Goal: Contribute content: Contribute content

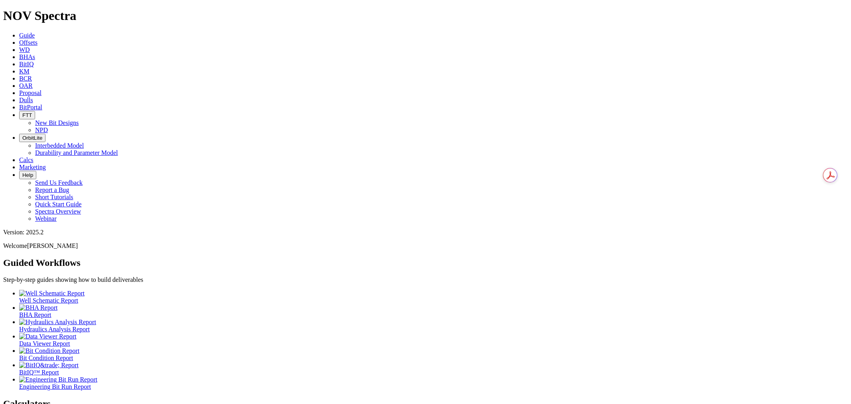
drag, startPoint x: 330, startPoint y: 14, endPoint x: 314, endPoint y: 20, distance: 17.3
click at [33, 97] on span "Dulls" at bounding box center [26, 100] width 14 height 7
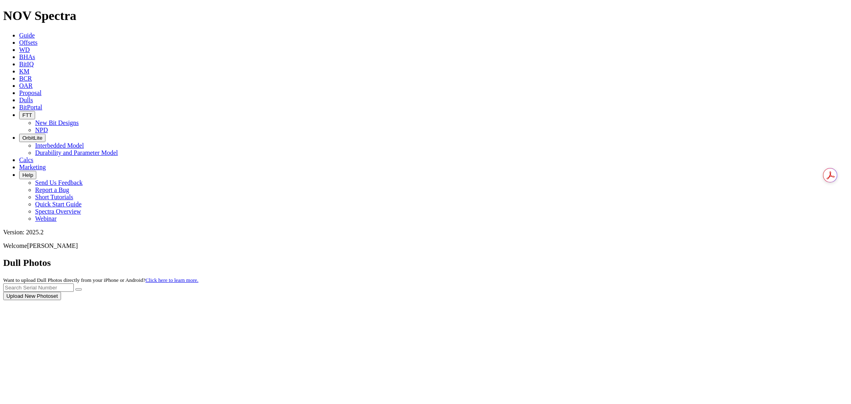
click at [668, 300] on div at bounding box center [425, 300] width 844 height 0
click at [680, 300] on div at bounding box center [425, 300] width 844 height 0
click at [74, 283] on input "text" at bounding box center [38, 287] width 71 height 8
type input "a315878"
click at [760, 257] on div "Dull Photos Want to upload Dull Photos directly from your iPhone or Android? Cl…" at bounding box center [425, 278] width 844 height 43
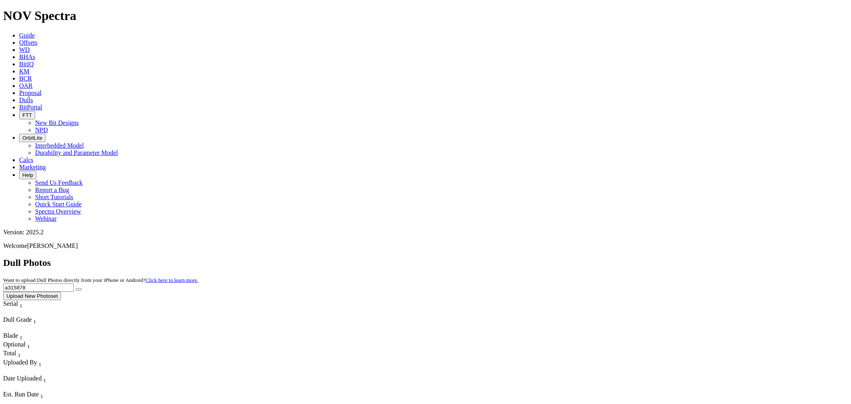
click at [82, 288] on button "submit" at bounding box center [78, 289] width 6 height 2
click at [37, 39] on span "Offsets" at bounding box center [28, 42] width 18 height 7
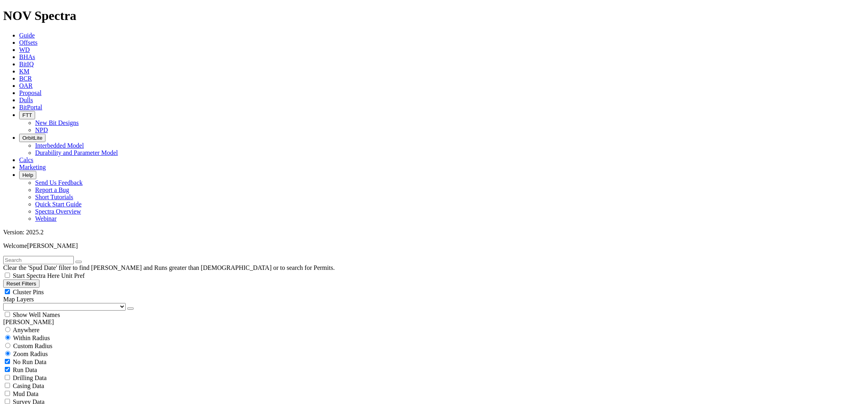
click at [10, 327] on input "radio" at bounding box center [7, 329] width 5 height 5
radio input "true"
radio input "false"
click at [57, 256] on input "text" at bounding box center [38, 260] width 71 height 8
type input "a315878"
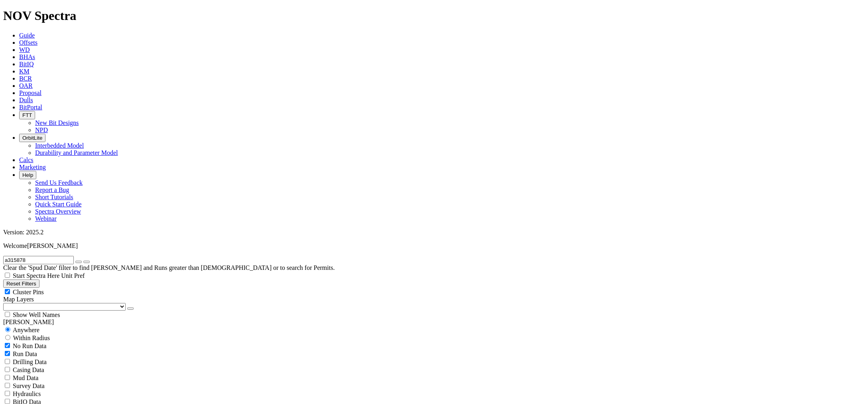
click at [83, 260] on button "submit" at bounding box center [86, 261] width 6 height 2
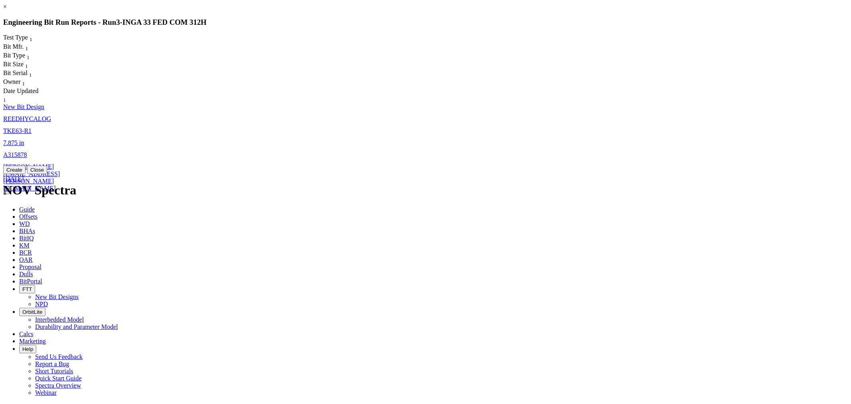
click at [32, 127] on span "TKE63-R1" at bounding box center [17, 130] width 28 height 7
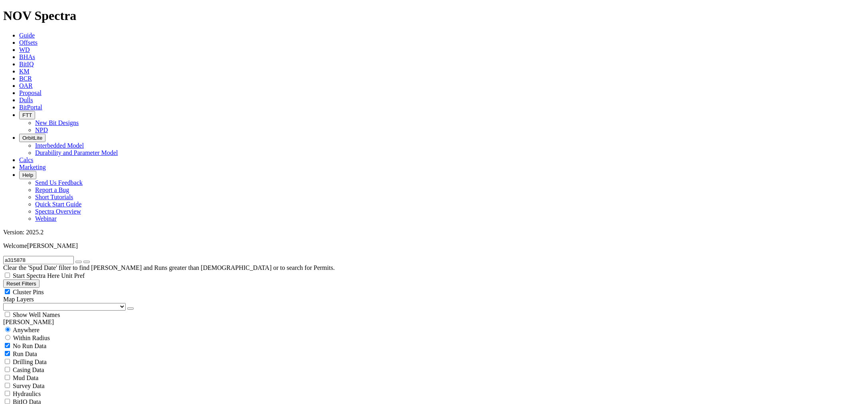
select select "New Bit Design"
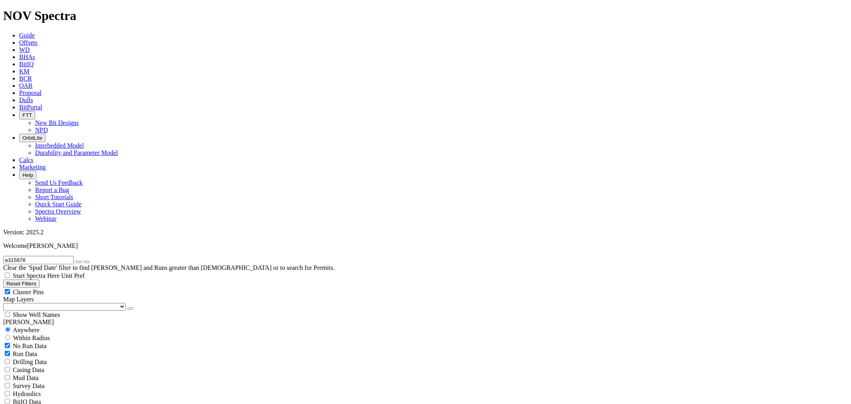
drag, startPoint x: 46, startPoint y: 37, endPoint x: 42, endPoint y: 41, distance: 5.9
click at [43, 256] on input "a315878" at bounding box center [38, 260] width 71 height 8
type input "a315879"
click at [83, 260] on button "submit" at bounding box center [86, 261] width 6 height 2
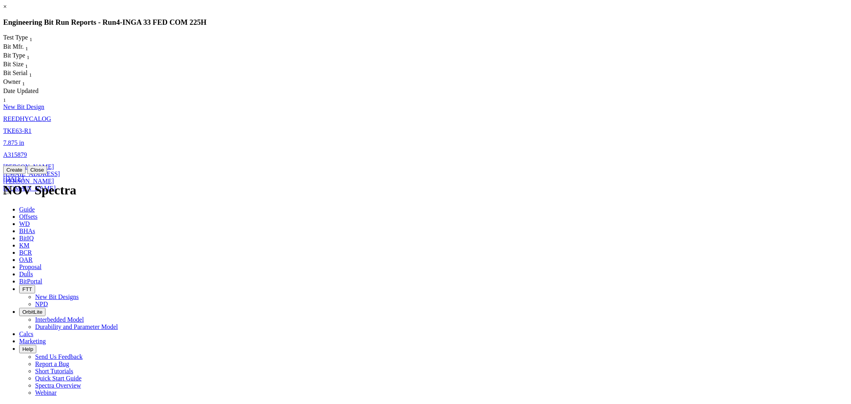
click at [27, 151] on link "A315879" at bounding box center [15, 154] width 24 height 7
select select "New Bit Design"
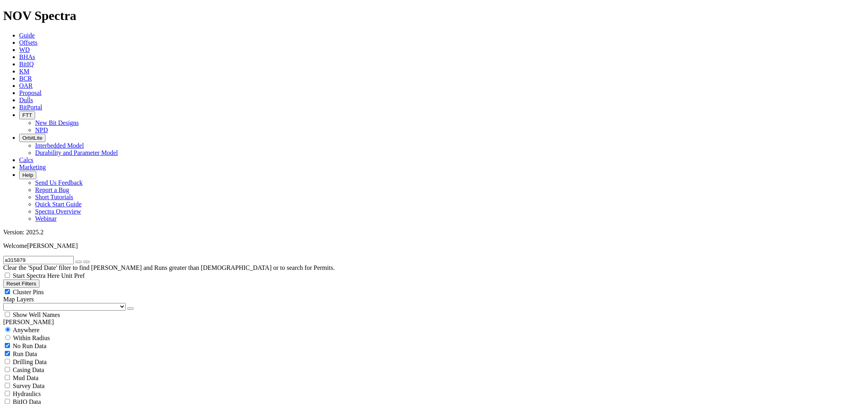
drag, startPoint x: 39, startPoint y: 35, endPoint x: 18, endPoint y: 37, distance: 21.2
click at [18, 256] on input "a315879" at bounding box center [38, 260] width 71 height 8
type input "a317113"
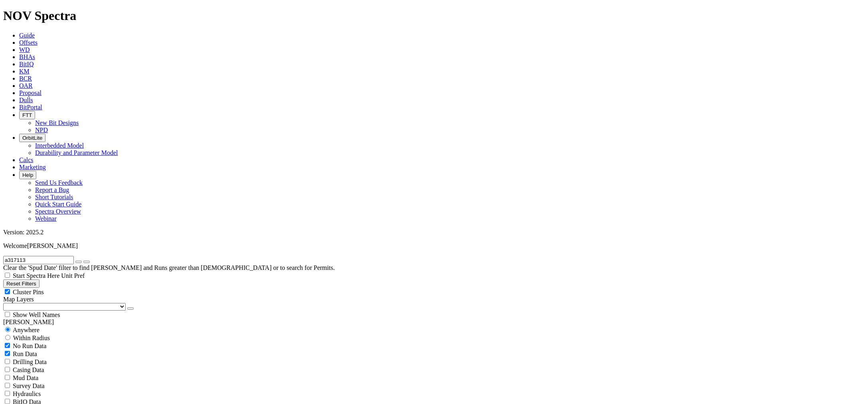
click at [83, 260] on button "submit" at bounding box center [86, 261] width 6 height 2
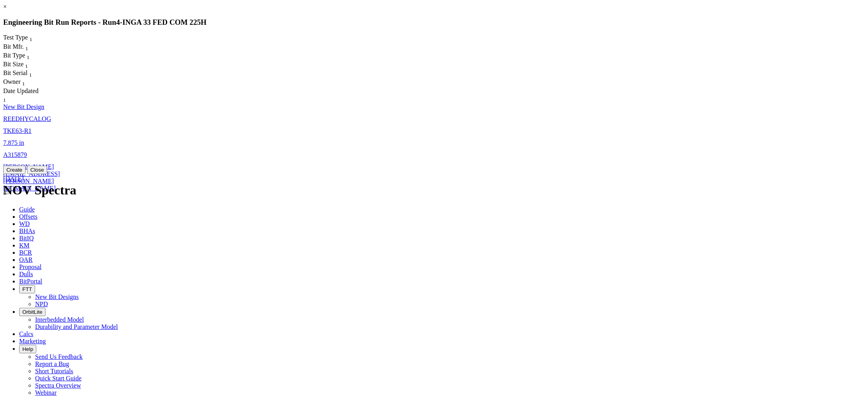
click at [24, 175] on span "[DATE]" at bounding box center [13, 178] width 21 height 7
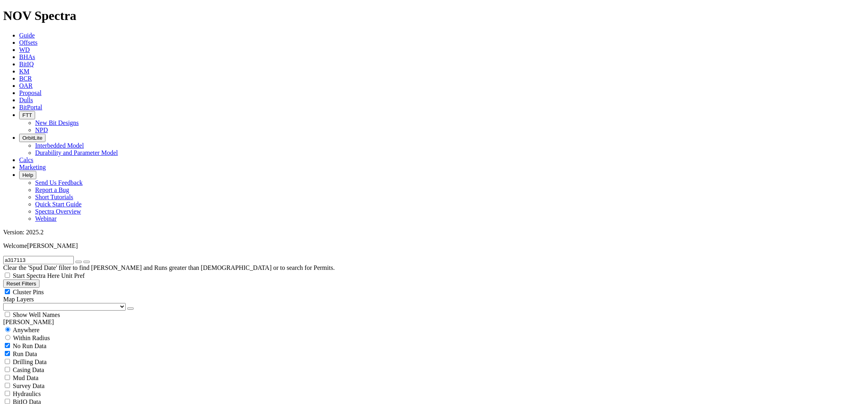
select select "New Bit Design"
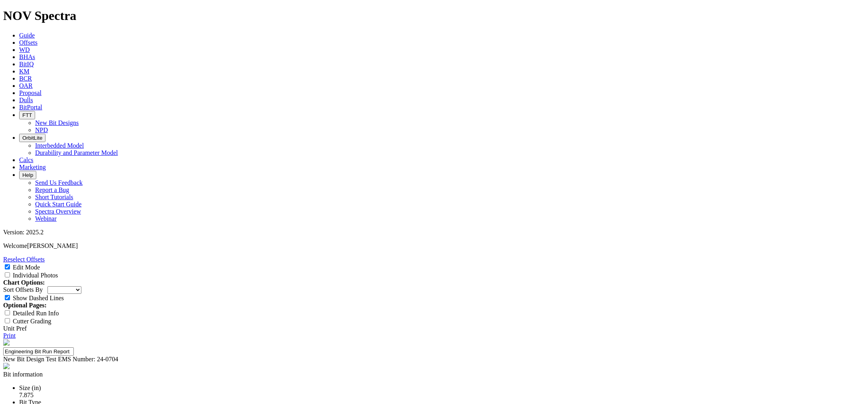
click at [37, 39] on link "Offsets" at bounding box center [28, 42] width 18 height 7
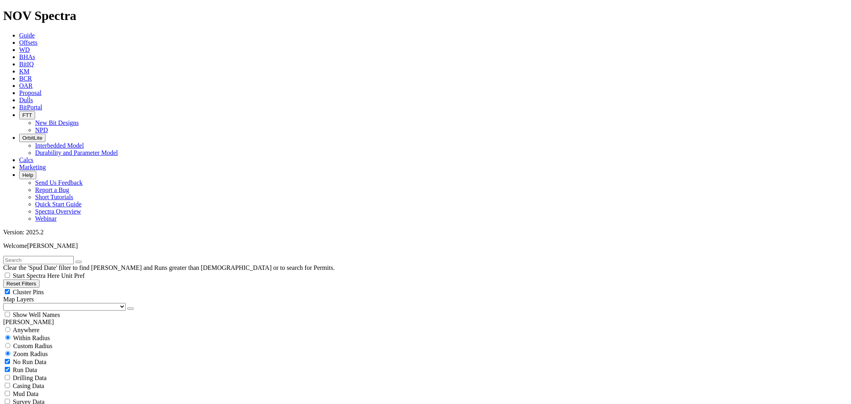
click at [47, 256] on input "text" at bounding box center [38, 260] width 71 height 8
type input "a315877"
click at [83, 260] on button "submit" at bounding box center [86, 261] width 6 height 2
click at [20, 325] on div "Anywhere" at bounding box center [425, 329] width 844 height 8
radio input "true"
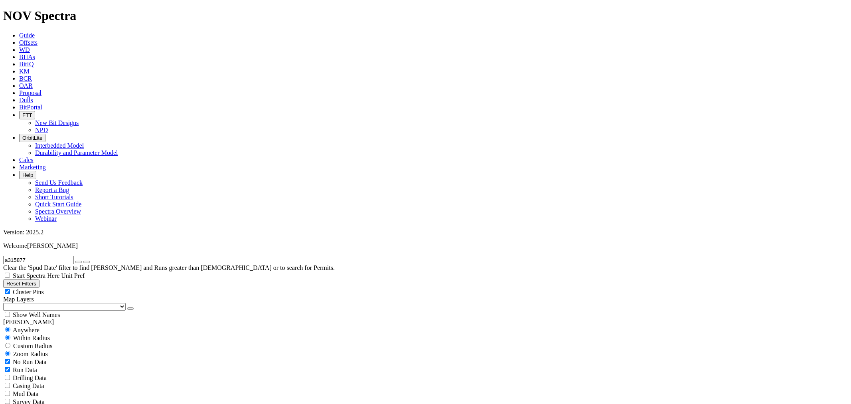
radio input "false"
click at [33, 97] on link "Dulls" at bounding box center [26, 100] width 14 height 7
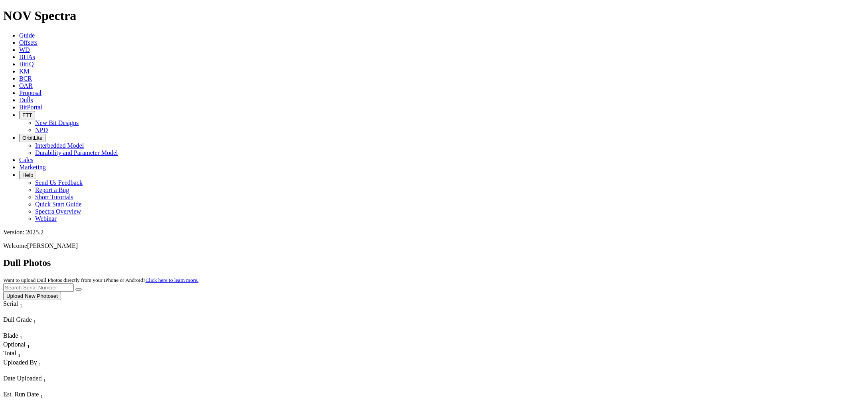
click at [774, 283] on span "Upload New Photoset" at bounding box center [425, 291] width 844 height 16
click at [61, 292] on button "Upload New Photoset" at bounding box center [32, 296] width 58 height 8
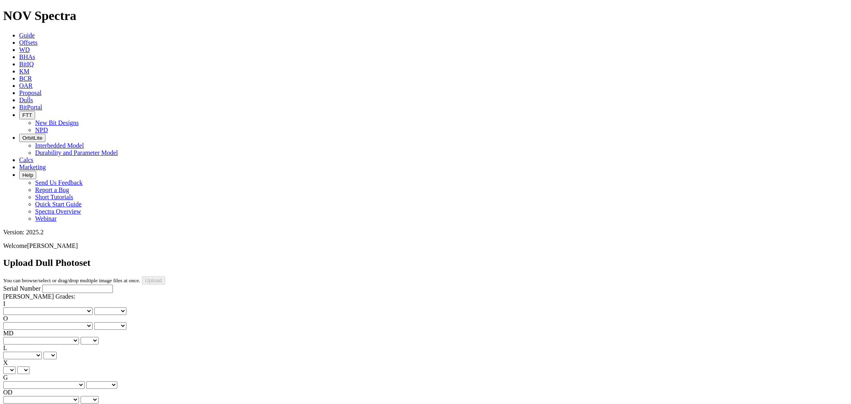
click at [42, 284] on input "Serial Number" at bounding box center [77, 288] width 71 height 8
click at [42, 284] on input "a315877" at bounding box center [77, 288] width 71 height 8
type input "A315877"
drag, startPoint x: 172, startPoint y: 261, endPoint x: 176, endPoint y: 261, distance: 4.4
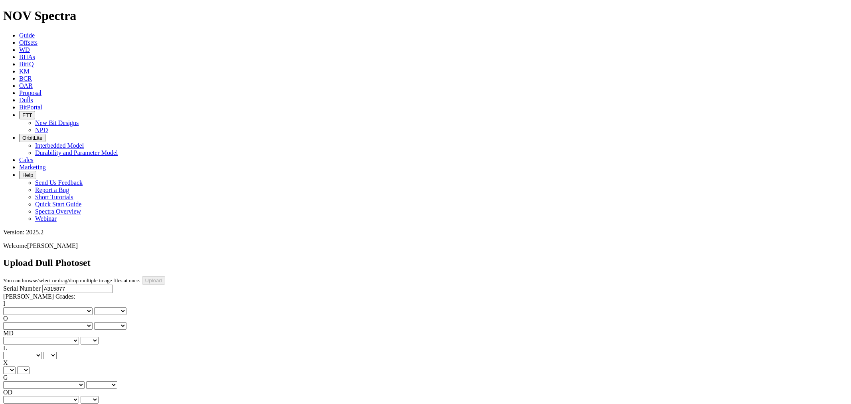
select select "string:SerialNumberPhoto"
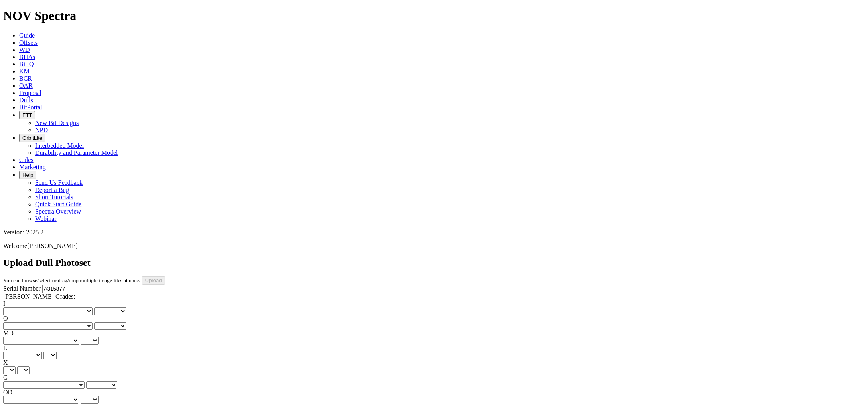
drag, startPoint x: 173, startPoint y: 262, endPoint x: 174, endPoint y: 255, distance: 6.8
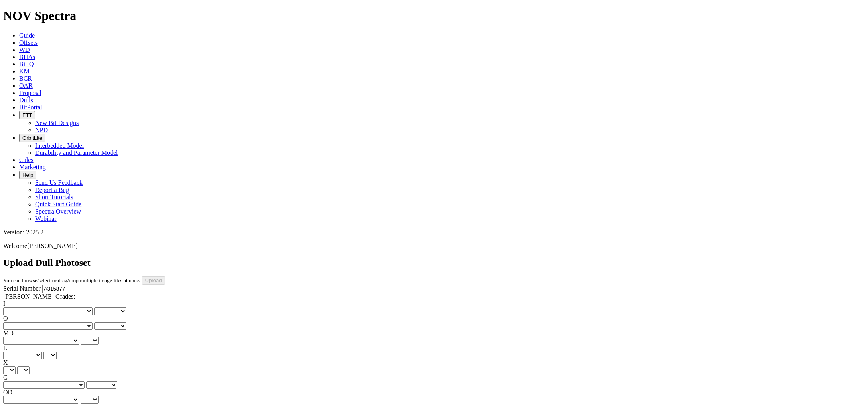
drag, startPoint x: 180, startPoint y: 270, endPoint x: 180, endPoint y: 265, distance: 4.8
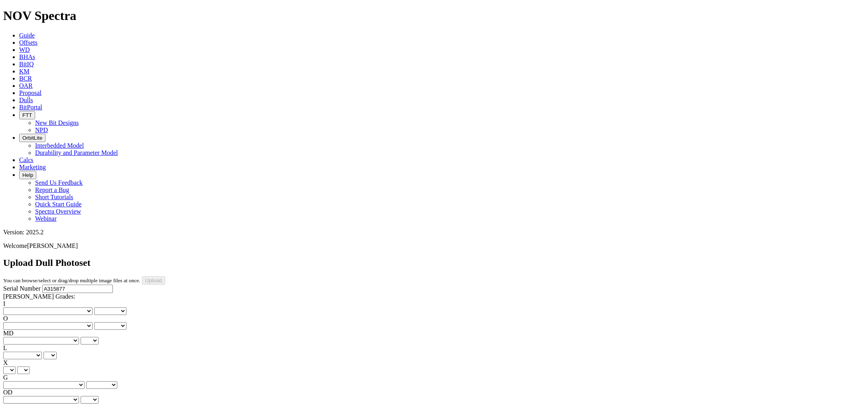
drag, startPoint x: 184, startPoint y: 362, endPoint x: 185, endPoint y: 352, distance: 10.4
drag, startPoint x: 181, startPoint y: 364, endPoint x: 183, endPoint y: 354, distance: 10.3
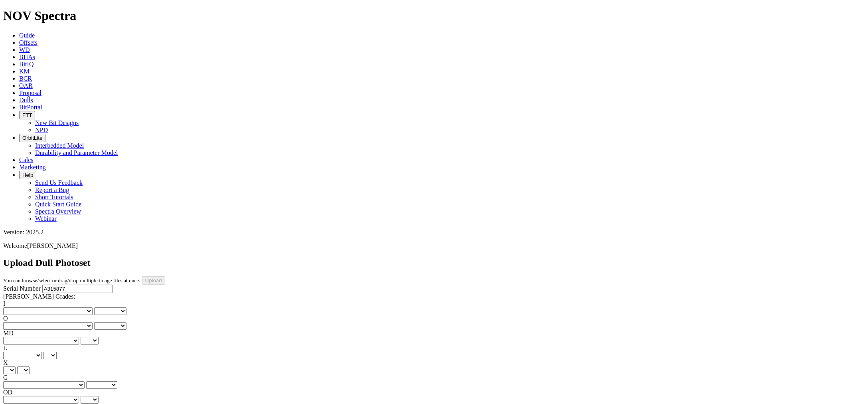
drag, startPoint x: 179, startPoint y: 366, endPoint x: 180, endPoint y: 361, distance: 5.2
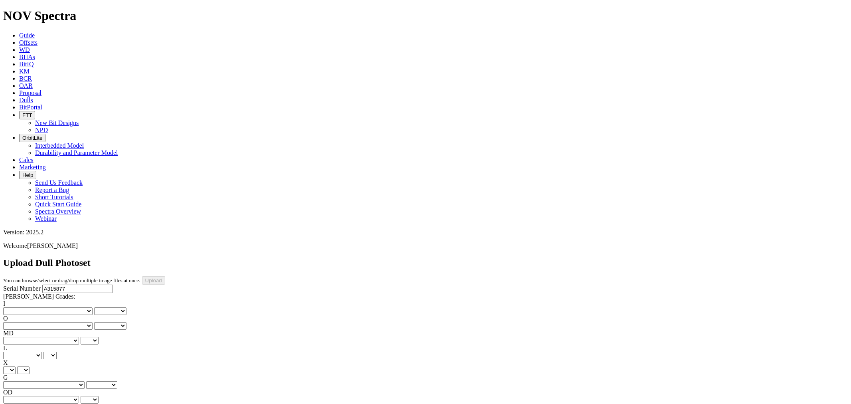
drag, startPoint x: 77, startPoint y: 256, endPoint x: 81, endPoint y: 261, distance: 5.4
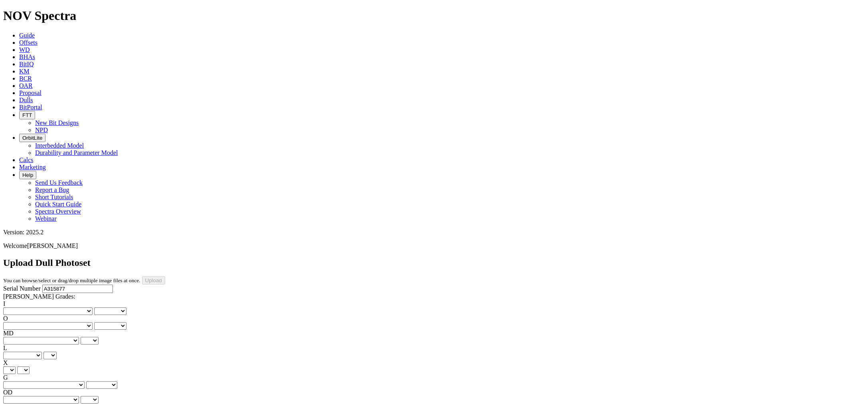
type input "[DATE]"
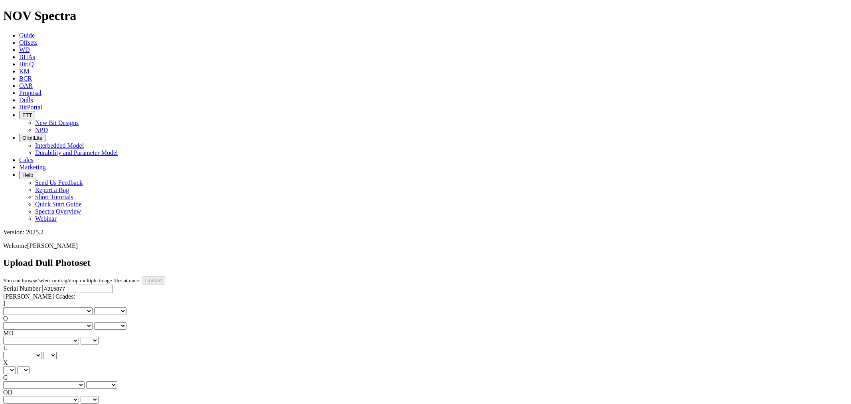
click at [29, 307] on select "No lost, worn or damaged cutters 0 1 2 3 4 5 6 7 8 No diamond table left on any…" at bounding box center [47, 311] width 89 height 8
select select "number:1"
click at [16, 307] on select "No lost, worn or damaged cutters 0 1 2 3 4 5 6 7 8 No diamond table left on any…" at bounding box center [47, 311] width 89 height 8
select select "number:1"
click at [70, 322] on select "No lost, worn or damaged cutters 0 1 2 3 4 5 6 7 8 No diamond table left on any…" at bounding box center [47, 326] width 89 height 8
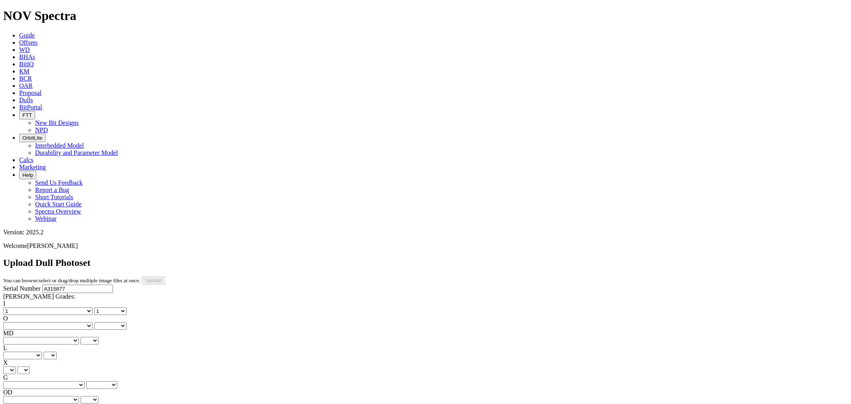
select select "number:2"
click at [56, 322] on select "No lost, worn or damaged cutters 0 1 2 3 4 5 6 7 8 No diamond table left on any…" at bounding box center [47, 326] width 89 height 8
select select "number:2"
click at [26, 337] on select "BF - Bond Failure BT - Broken Teeth/Cutters BU - Balled Up Bit CR - Cored CT - …" at bounding box center [41, 341] width 76 height 8
select select "string:CT"
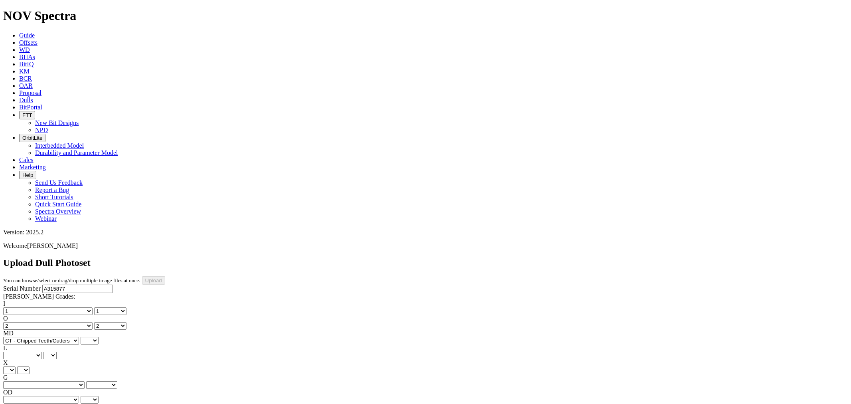
click at [16, 337] on select "BF - Bond Failure BT - Broken Teeth/Cutters BU - Balled Up Bit CR - Cored CT - …" at bounding box center [41, 341] width 76 height 8
select select "string:CT"
click at [42, 351] on select "A - All C - Cone G - Gauge N - Nose S - Shoulder T - Taper" at bounding box center [22, 355] width 39 height 8
select select "string:S"
click at [42, 351] on select "A - All C - Cone G - Gauge N - Nose S - Shoulder T - Taper" at bounding box center [22, 355] width 39 height 8
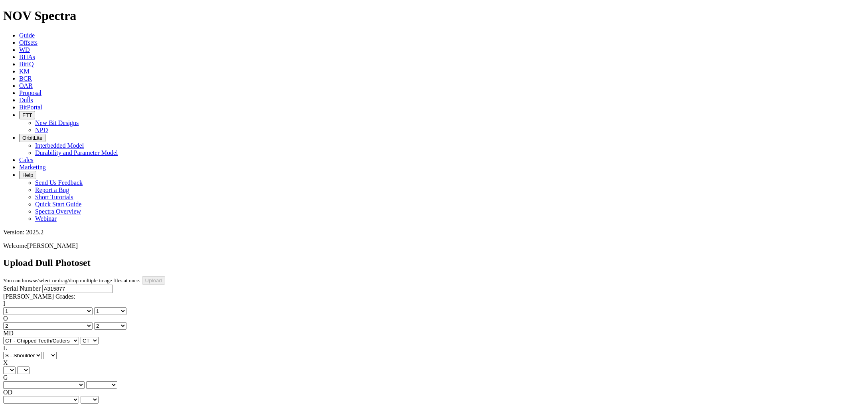
select select "string:S"
click at [16, 366] on select "X" at bounding box center [9, 370] width 12 height 8
select select "string:X"
click at [16, 366] on select "X" at bounding box center [9, 370] width 12 height 8
select select "string:X"
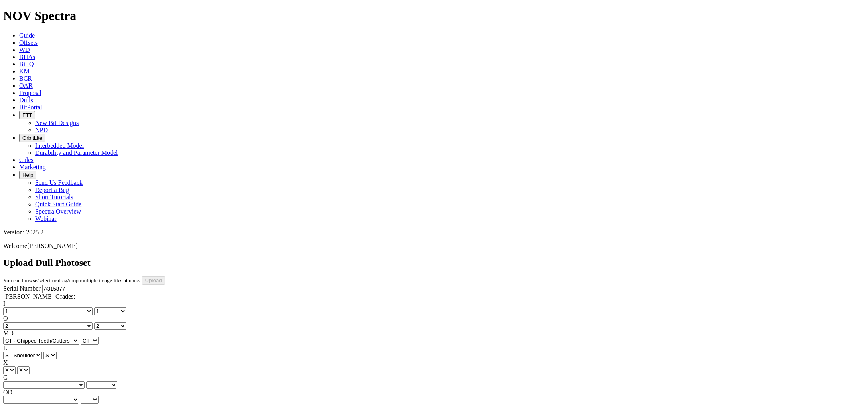
drag, startPoint x: 61, startPoint y: 183, endPoint x: 61, endPoint y: 189, distance: 5.6
click at [61, 381] on select "Unknown I - In Gauge 1 - 1/16 in Undergauge" 2 - 2/16 in Undergauge = ⅛ in" 8 -…" at bounding box center [43, 385] width 81 height 8
select select "string:I"
click at [56, 381] on select "Unknown I - In Gauge 1 - 1/16 in Undergauge" 2 - 2/16 in Undergauge = ⅛ in" 8 -…" at bounding box center [43, 385] width 81 height 8
select select "string:I"
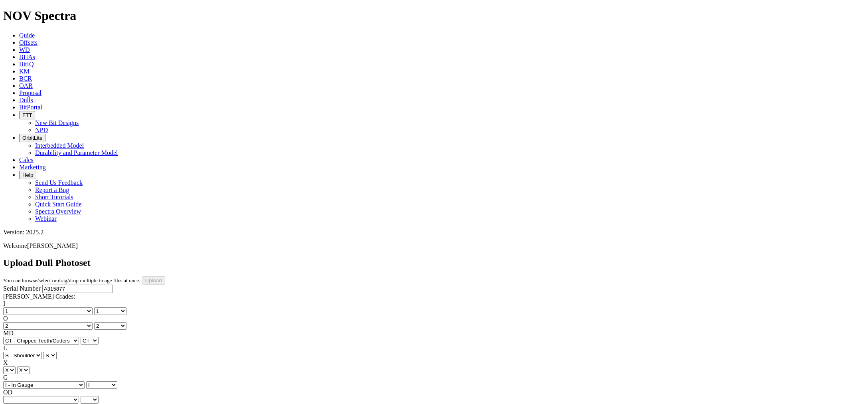
click at [27, 396] on select "BF - Bond Failure BT - Broken Teeth/Cutters BU - Balled Up Bit CR - Cored CT - …" at bounding box center [41, 400] width 76 height 8
select select "string:BT"
click at [16, 396] on select "BF - Bond Failure BT - Broken Teeth/Cutters BU - Balled Up Bit CR - Cored CT - …" at bounding box center [41, 400] width 76 height 8
select select "string:BT"
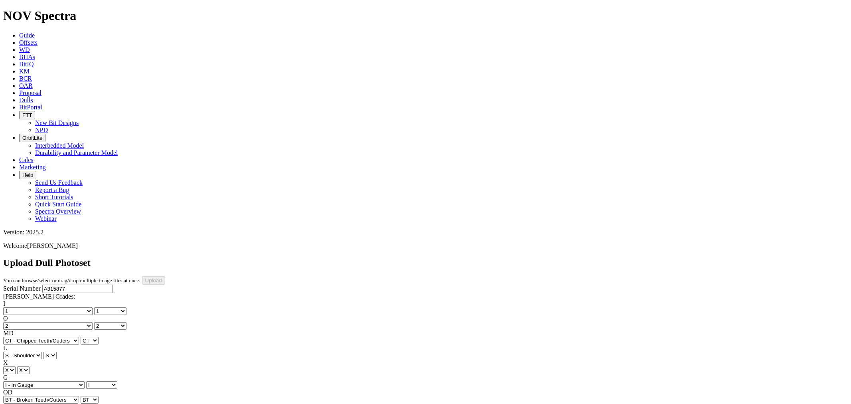
select select "string:TD"
select select "string:DTF"
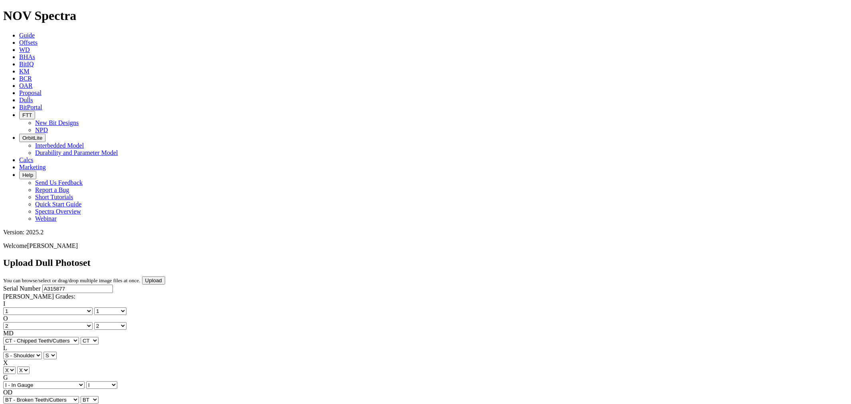
select select "string:DTF"
click at [42, 307] on select "No lost, worn or damaged cutters 0 1 2 3 4 5 6 7 8 No diamond table left on any…" at bounding box center [47, 311] width 89 height 8
select select "number:2"
click at [16, 307] on select "No lost, worn or damaged cutters 0 1 2 3 4 5 6 7 8 No diamond table left on any…" at bounding box center [47, 311] width 89 height 8
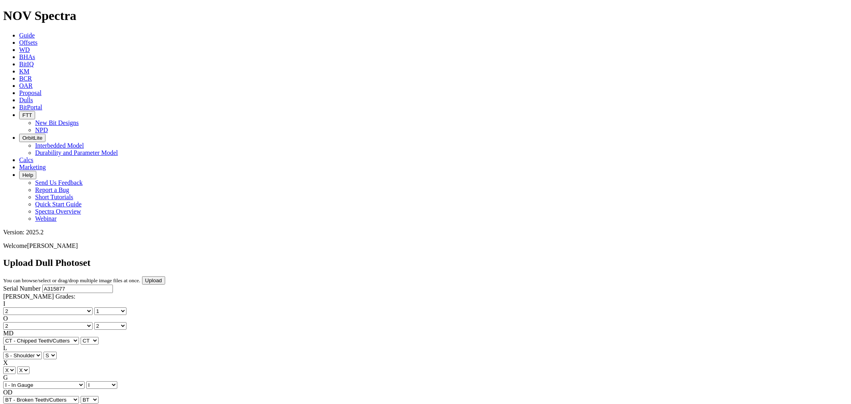
select select "number:2"
click at [165, 276] on input "Upload" at bounding box center [153, 280] width 23 height 8
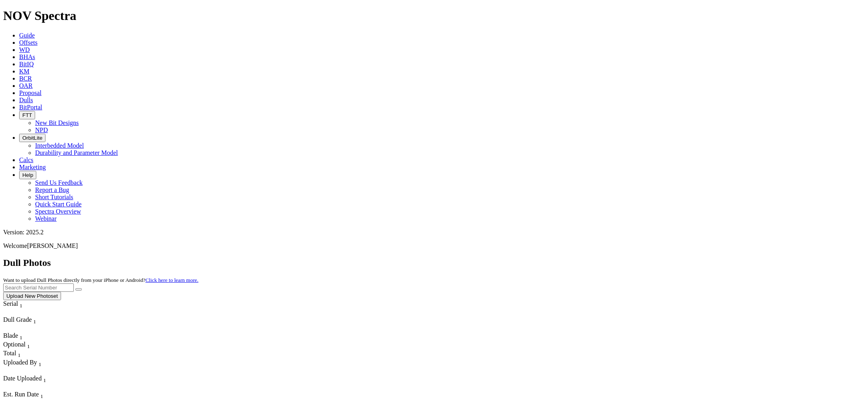
click at [33, 97] on link "Dulls" at bounding box center [26, 100] width 14 height 7
click at [19, 39] on icon at bounding box center [19, 42] width 0 height 7
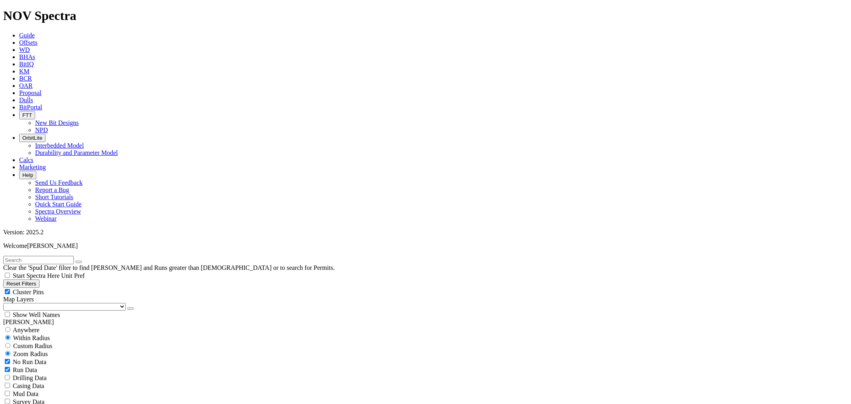
click at [66, 256] on input "text" at bounding box center [38, 260] width 71 height 8
type input "inga FED COM 215H"
click at [17, 325] on div "Anywhere" at bounding box center [425, 329] width 844 height 8
radio input "true"
radio input "false"
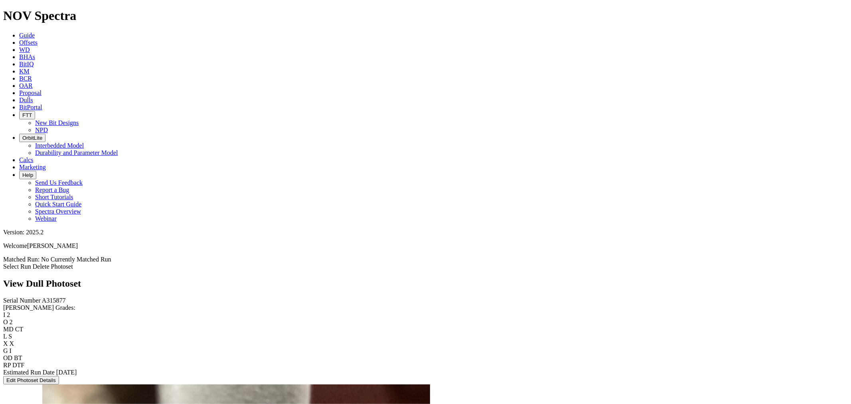
click at [31, 263] on link "Select Run" at bounding box center [17, 266] width 28 height 7
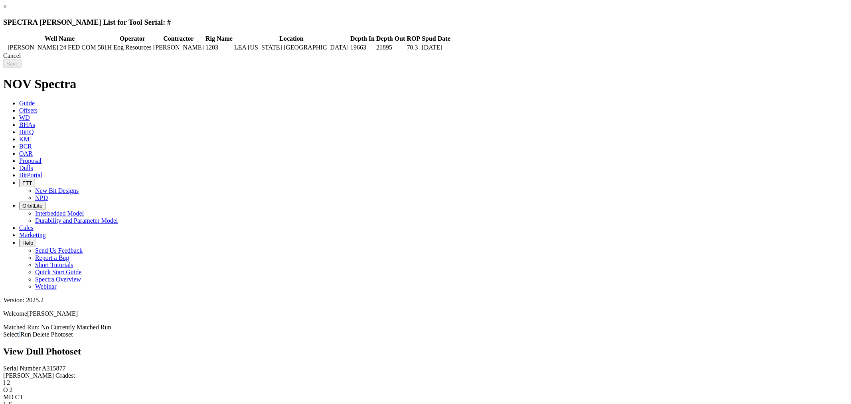
click at [677, 59] on div "Cancel" at bounding box center [425, 55] width 844 height 7
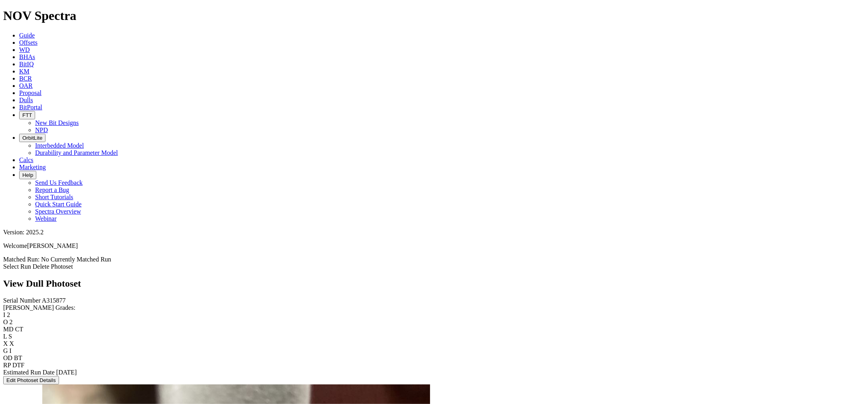
click at [31, 263] on link "Select Run" at bounding box center [17, 266] width 28 height 7
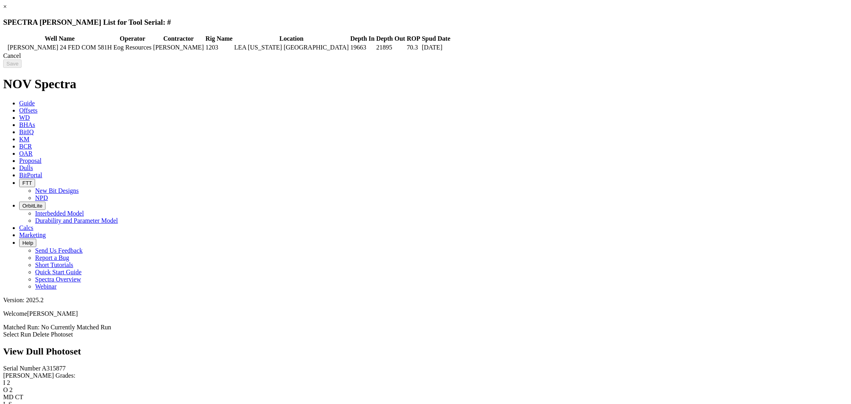
drag, startPoint x: 672, startPoint y: 58, endPoint x: 663, endPoint y: 57, distance: 9.6
click at [670, 58] on div "Cancel" at bounding box center [425, 55] width 844 height 7
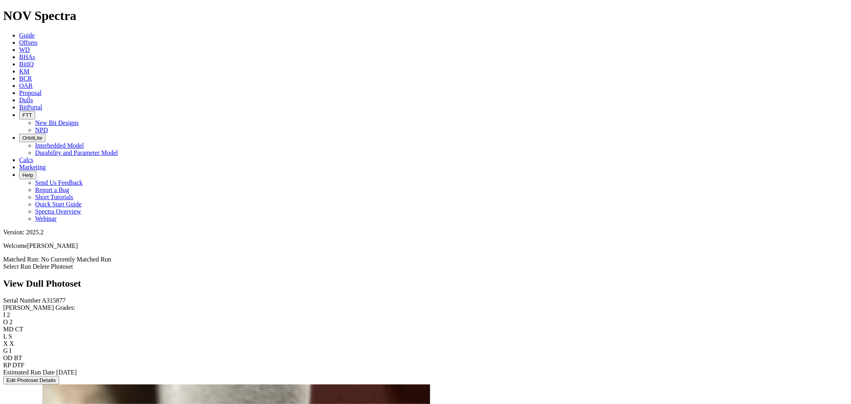
click at [52, 376] on button "Edit Photoset Details" at bounding box center [31, 380] width 56 height 8
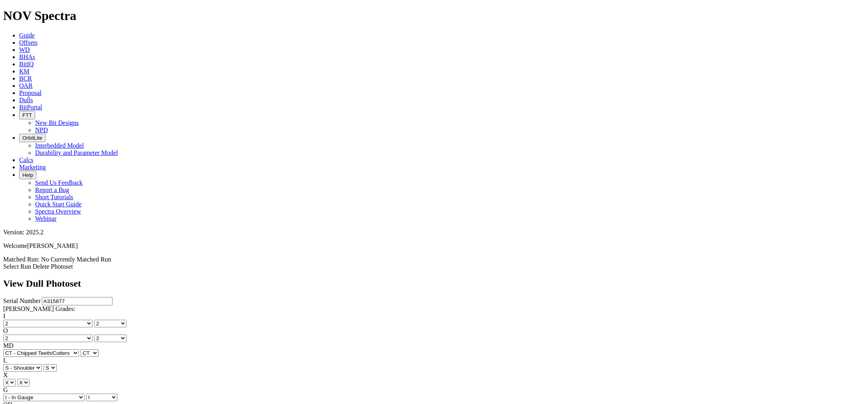
click at [676, 278] on div "View Dull Photoset" at bounding box center [425, 283] width 844 height 11
click at [31, 263] on link "Select Run" at bounding box center [17, 266] width 28 height 7
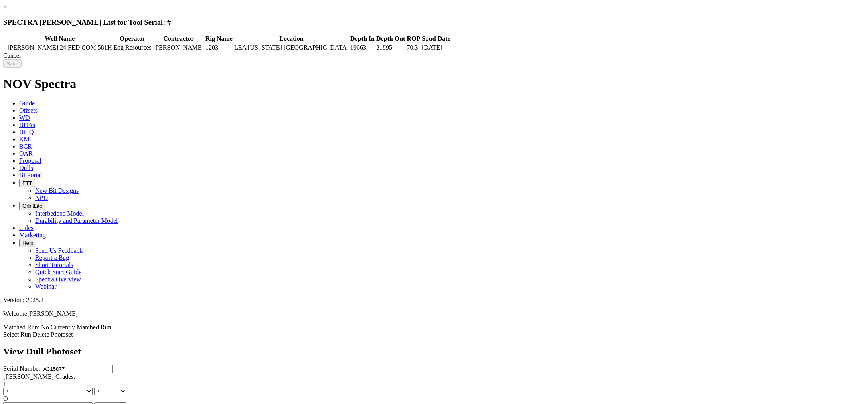
click at [7, 10] on link "×" at bounding box center [5, 6] width 4 height 7
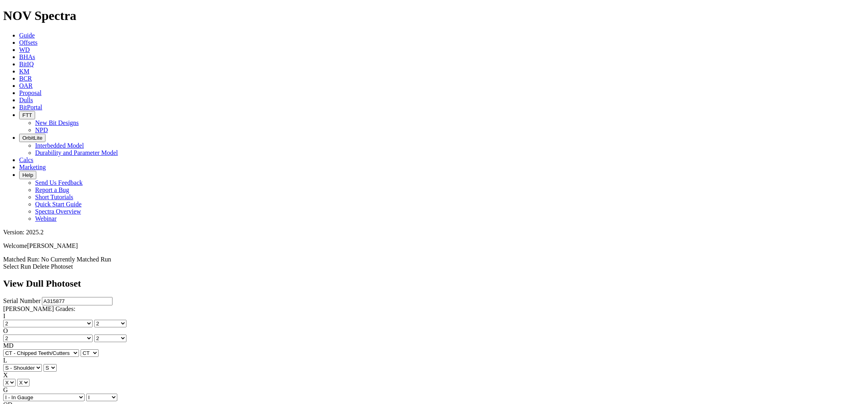
click at [31, 263] on link "Select Run" at bounding box center [17, 266] width 28 height 7
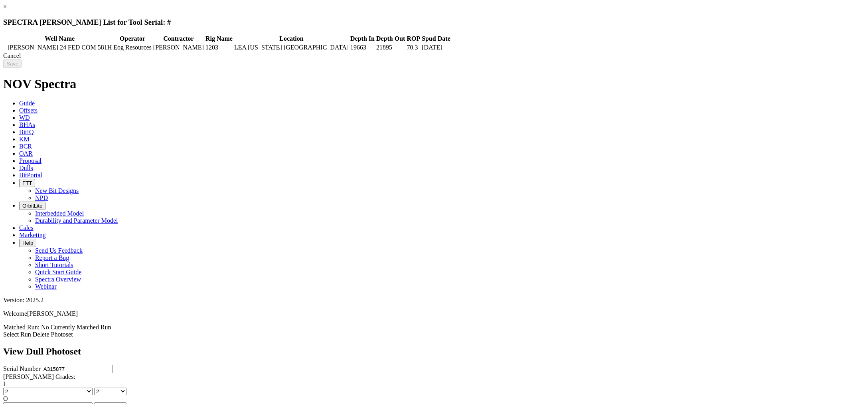
click at [7, 10] on link "×" at bounding box center [5, 6] width 4 height 7
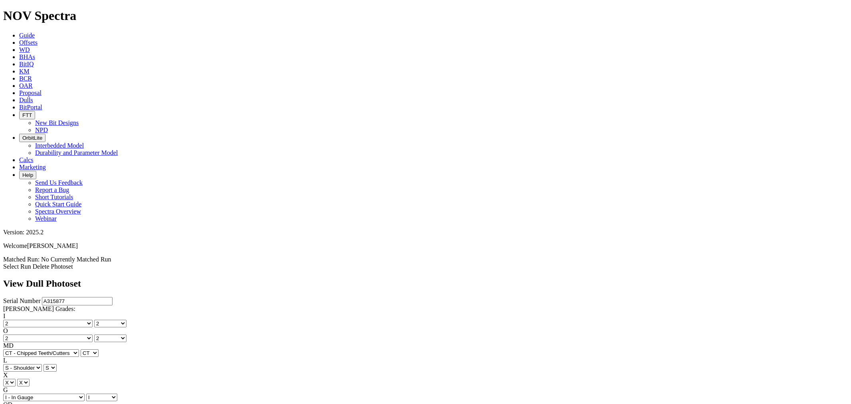
drag, startPoint x: 49, startPoint y: 252, endPoint x: -42, endPoint y: 258, distance: 90.7
type input "[DATE]"
click at [31, 263] on link "Select Run" at bounding box center [17, 266] width 28 height 7
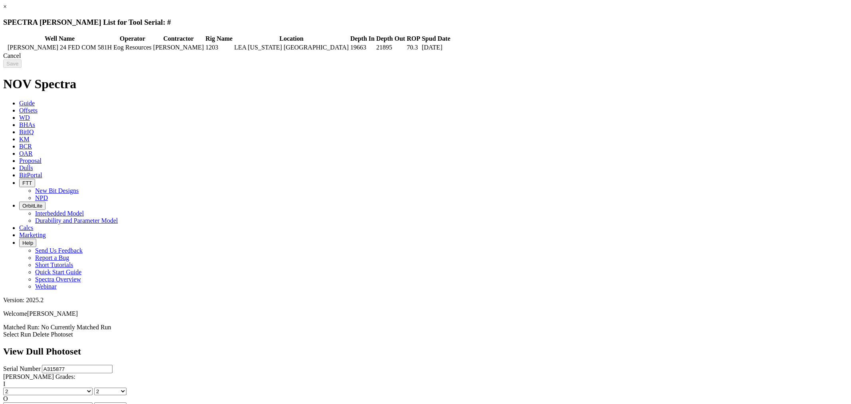
drag, startPoint x: 714, startPoint y: 20, endPoint x: 708, endPoint y: 21, distance: 6.5
click at [7, 10] on link "×" at bounding box center [5, 6] width 4 height 7
